Goal: Navigation & Orientation: Find specific page/section

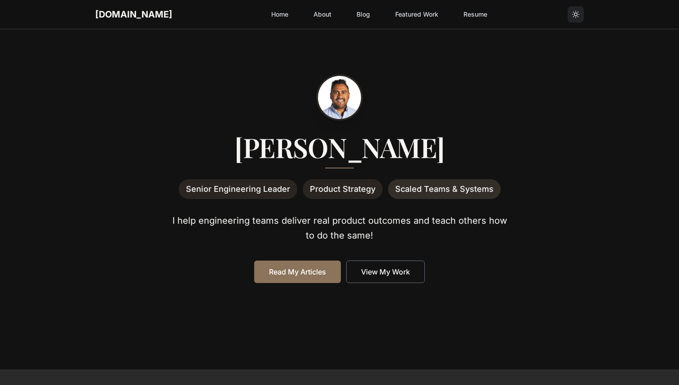
scroll to position [121, 0]
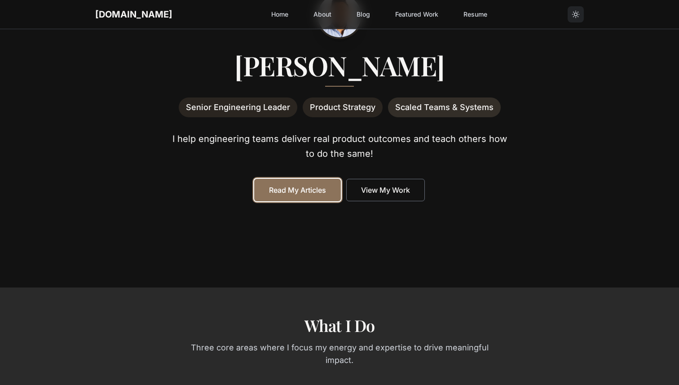
click at [312, 192] on link "Read My Articles" at bounding box center [297, 190] width 87 height 22
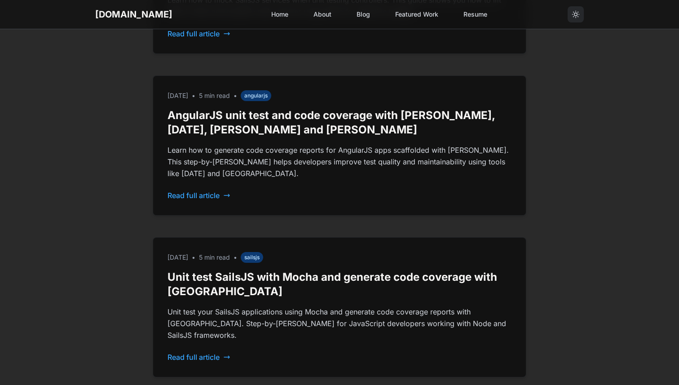
scroll to position [1163, 0]
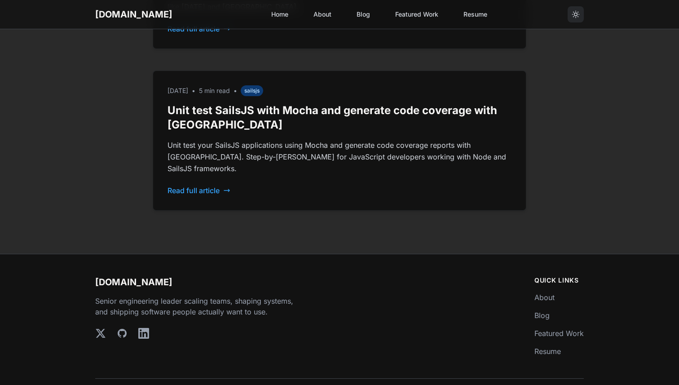
click at [412, 14] on link "Featured Work" at bounding box center [417, 14] width 54 height 16
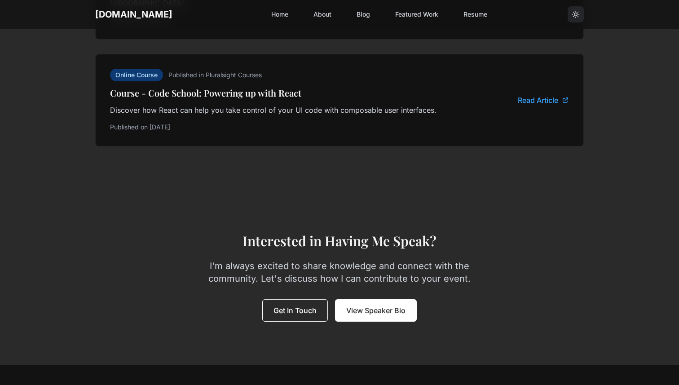
scroll to position [2124, 0]
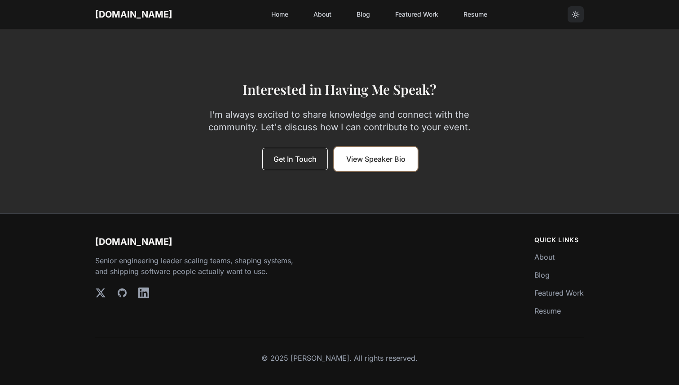
click at [391, 156] on link "View Speaker Bio" at bounding box center [376, 159] width 82 height 22
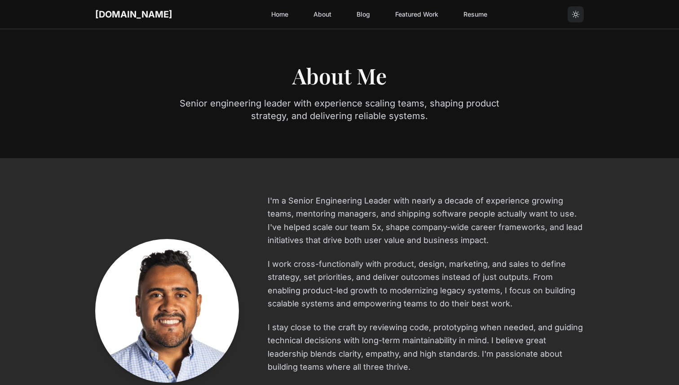
click at [266, 14] on link "Home" at bounding box center [280, 14] width 28 height 16
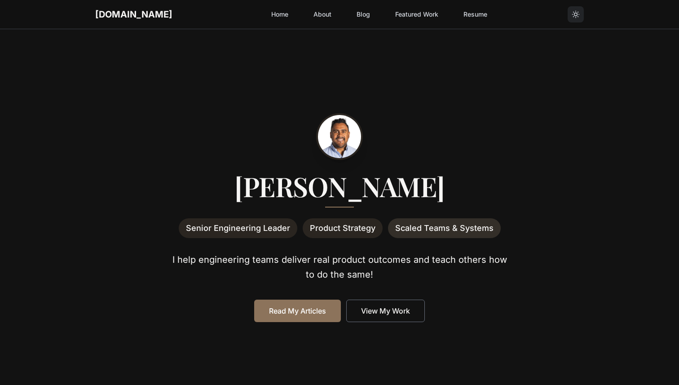
click at [351, 15] on link "Blog" at bounding box center [363, 14] width 24 height 16
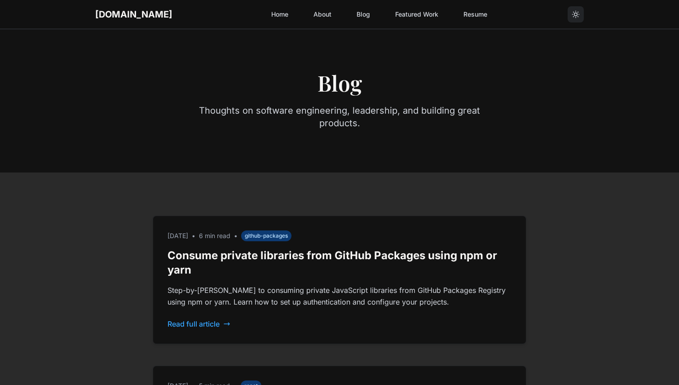
click at [461, 14] on link "Resume" at bounding box center [475, 14] width 35 height 16
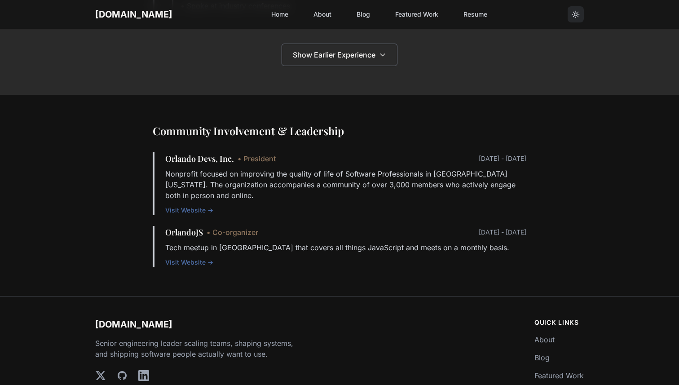
scroll to position [878, 0]
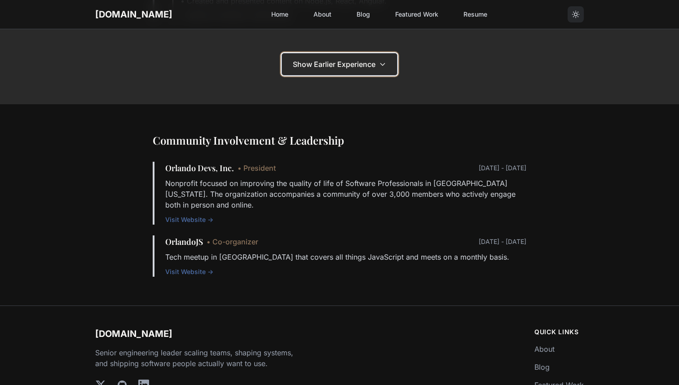
click at [368, 70] on button "Show Earlier Experience" at bounding box center [339, 64] width 116 height 22
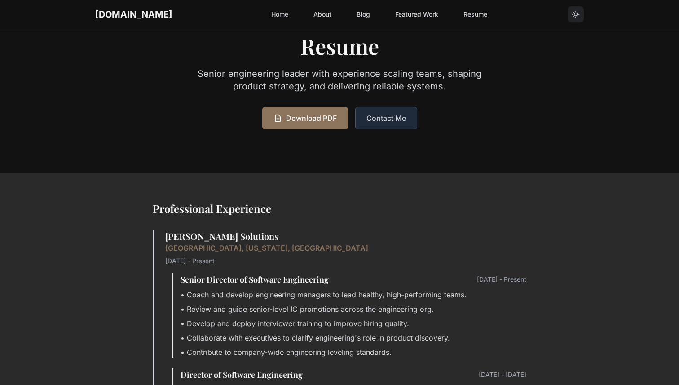
scroll to position [0, 0]
